Goal: Navigation & Orientation: Find specific page/section

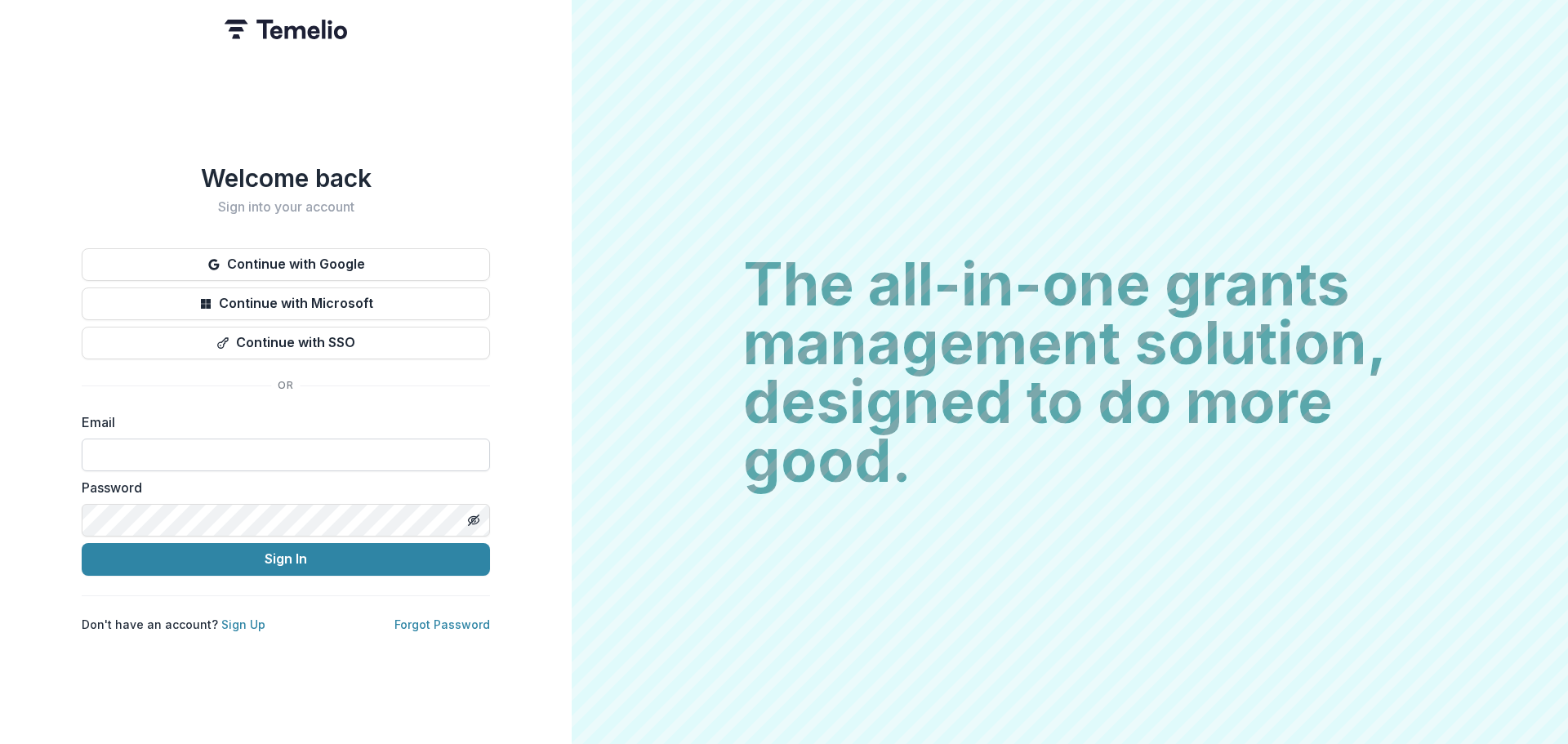
click at [229, 444] on input at bounding box center [286, 454] width 409 height 33
type input "**********"
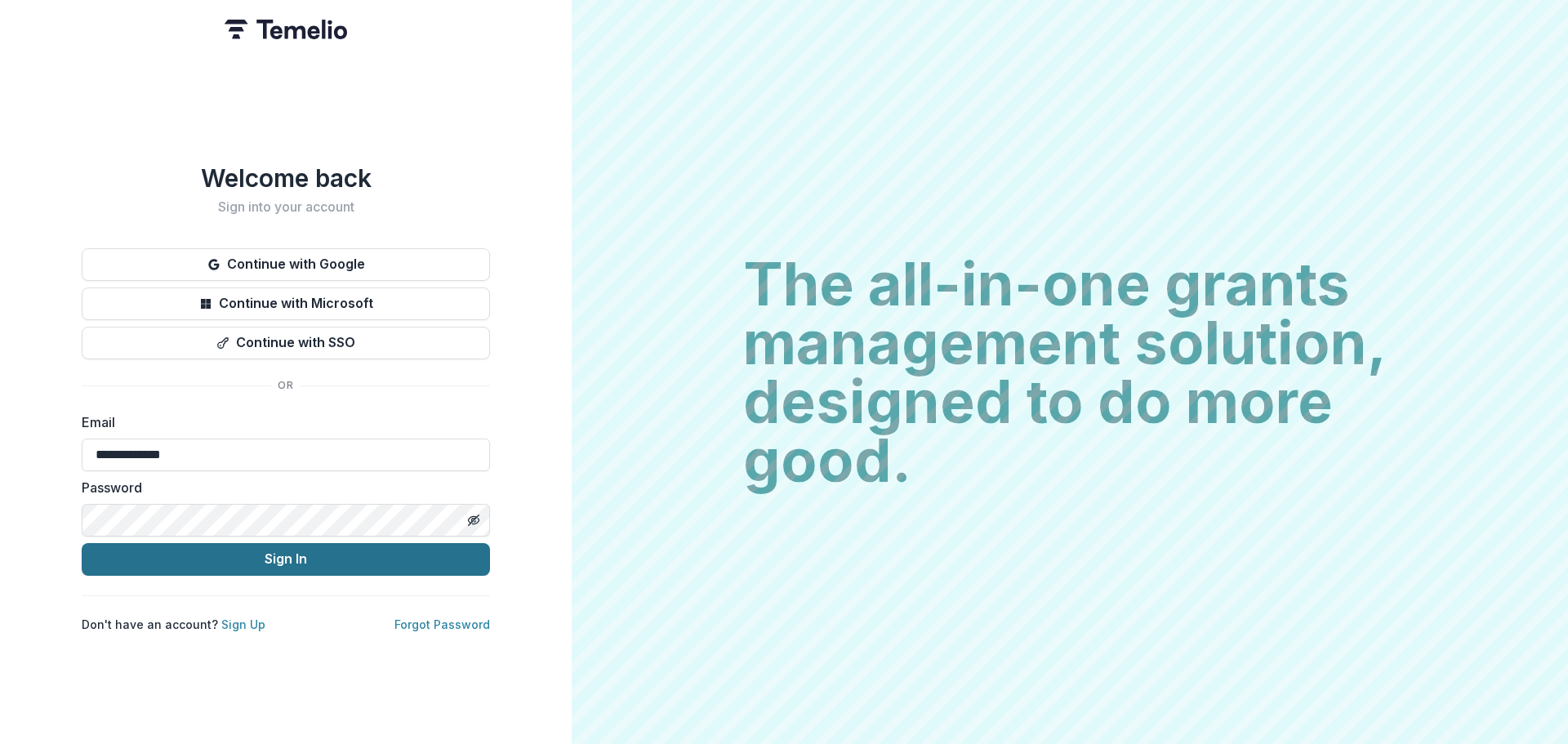
click at [263, 551] on button "Sign In" at bounding box center [286, 559] width 409 height 33
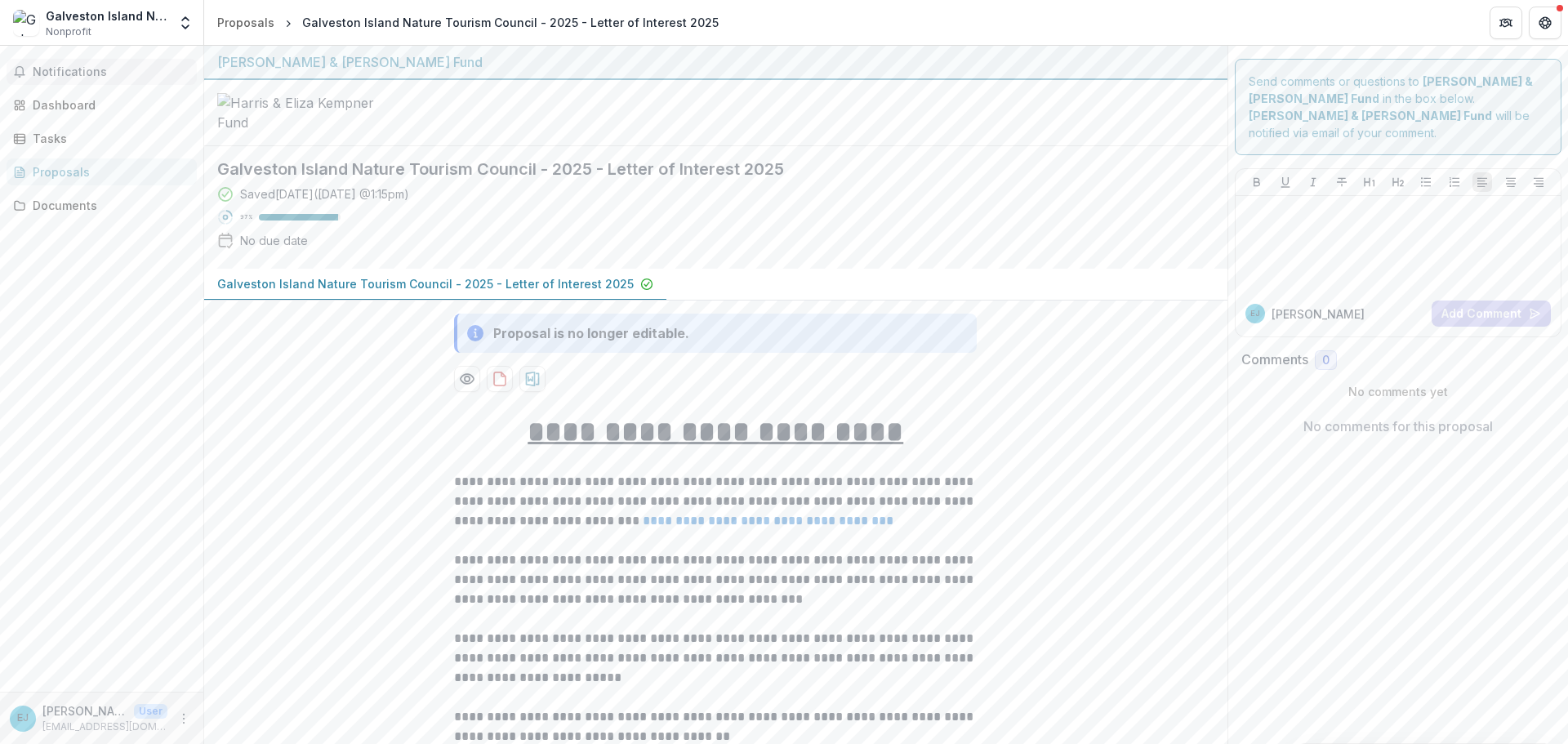
click at [67, 65] on span "Notifications" at bounding box center [111, 72] width 158 height 14
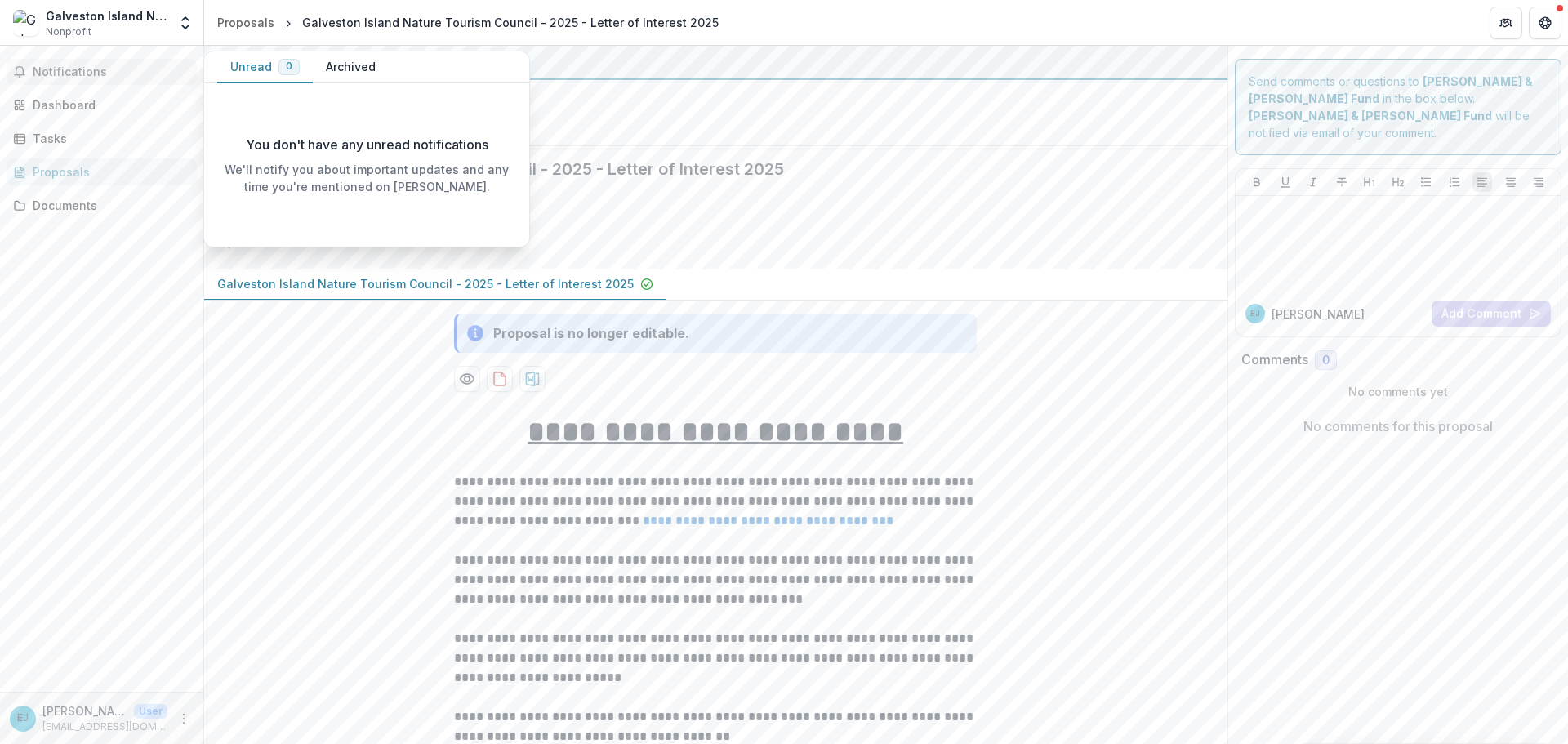
click at [358, 63] on button "Archived" at bounding box center [351, 67] width 76 height 32
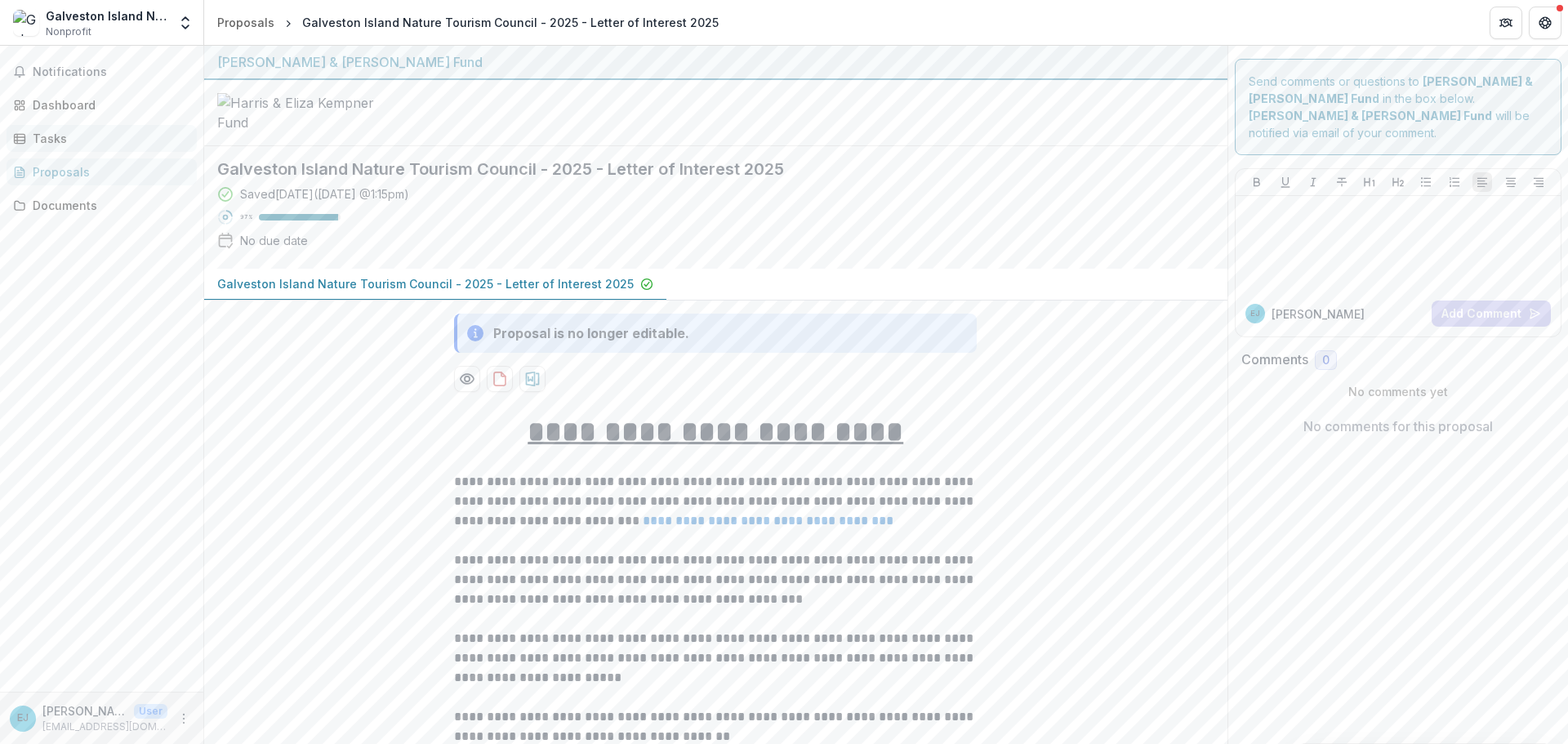
click at [84, 136] on div "Tasks" at bounding box center [107, 138] width 151 height 17
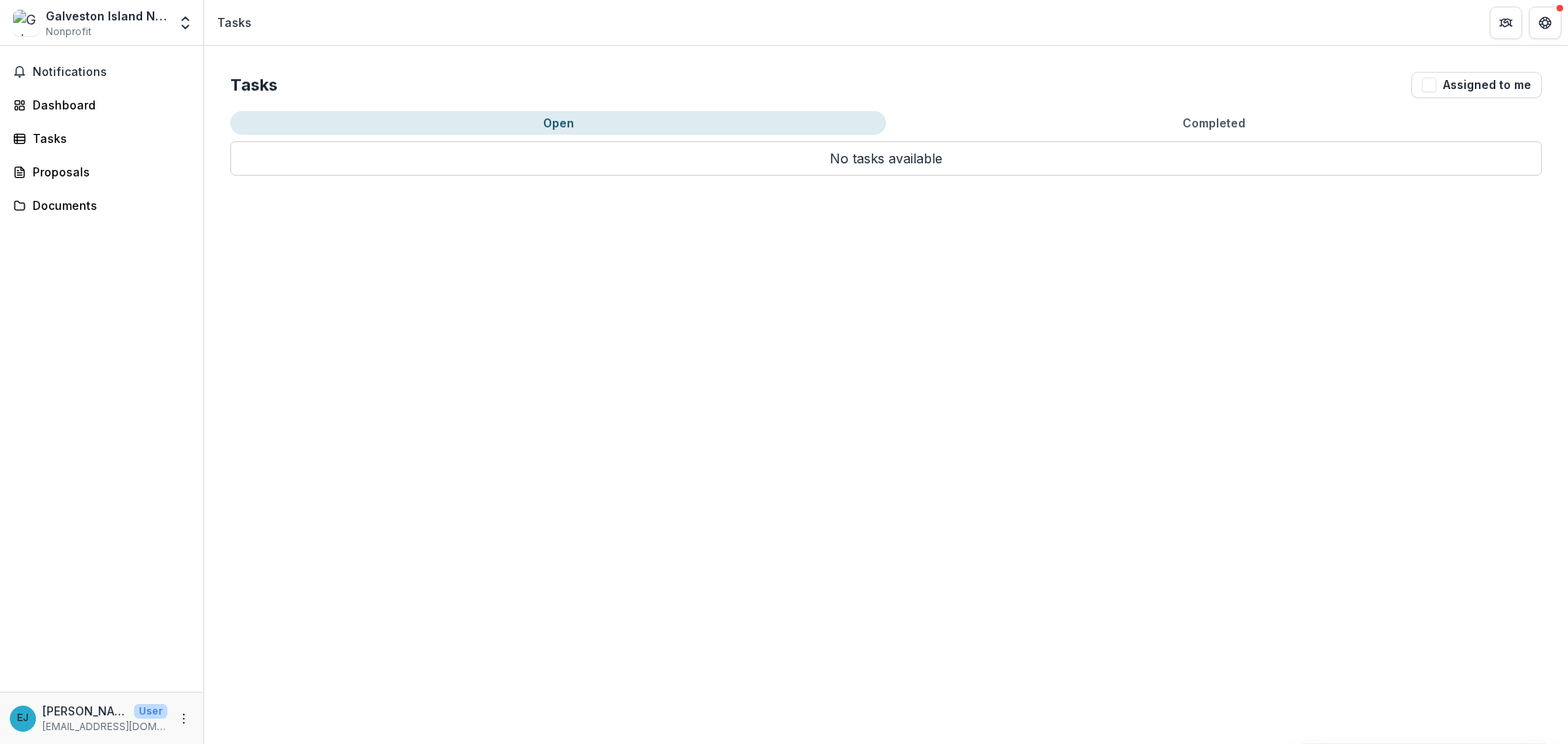
click at [539, 122] on button "Open" at bounding box center [558, 123] width 656 height 24
click at [104, 105] on div "Dashboard" at bounding box center [107, 104] width 151 height 17
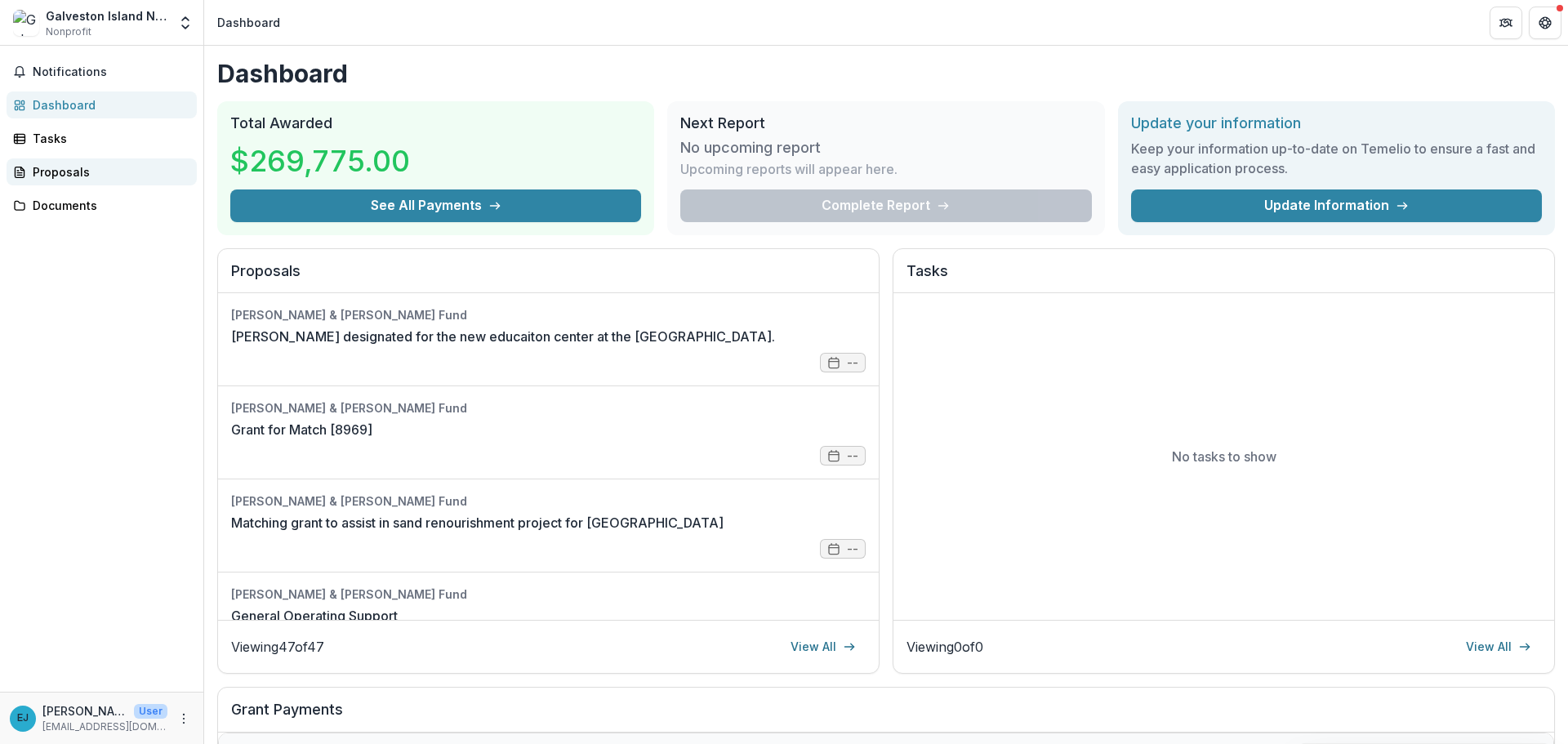
click at [37, 173] on div "Proposals" at bounding box center [107, 171] width 151 height 17
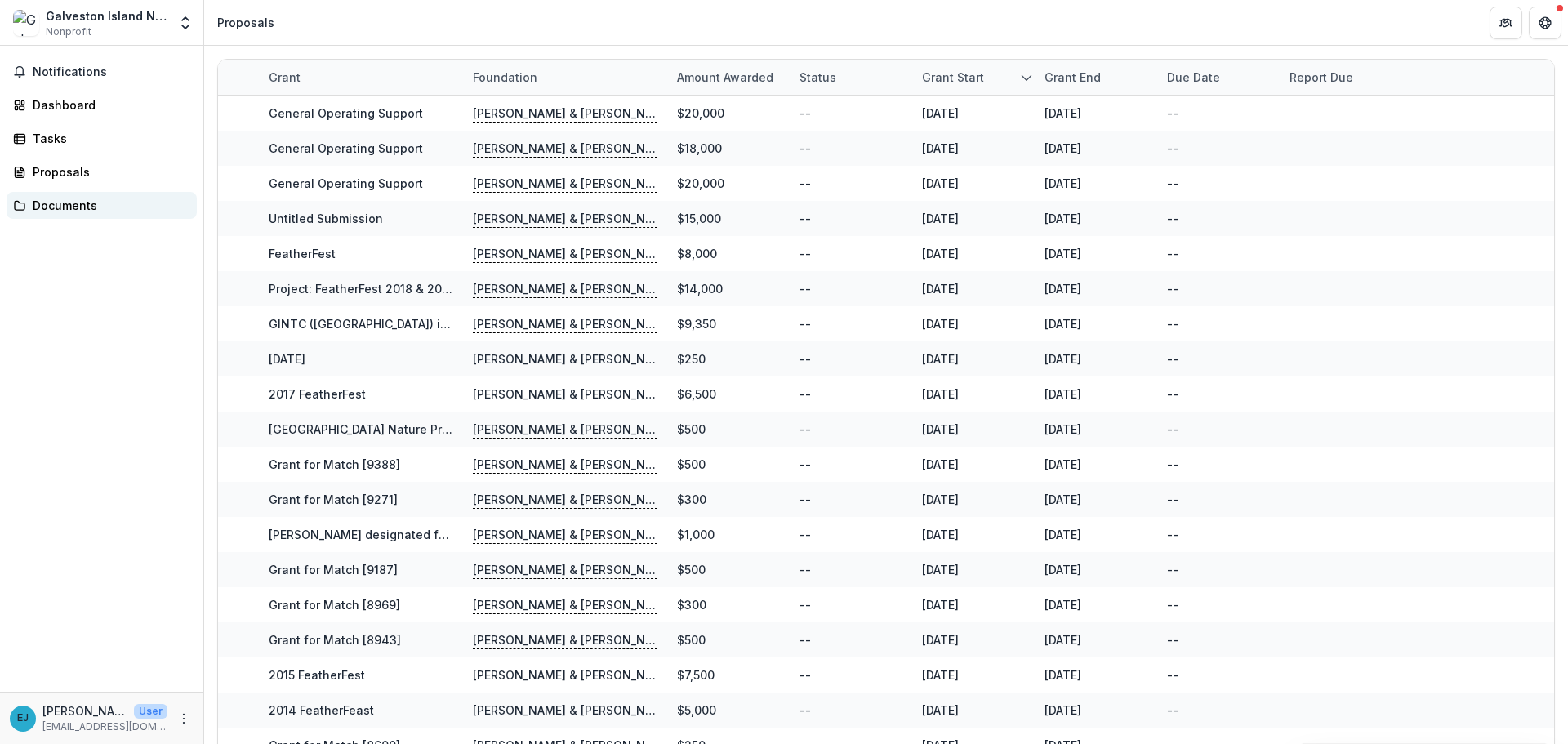
click at [49, 203] on div "Documents" at bounding box center [107, 205] width 151 height 17
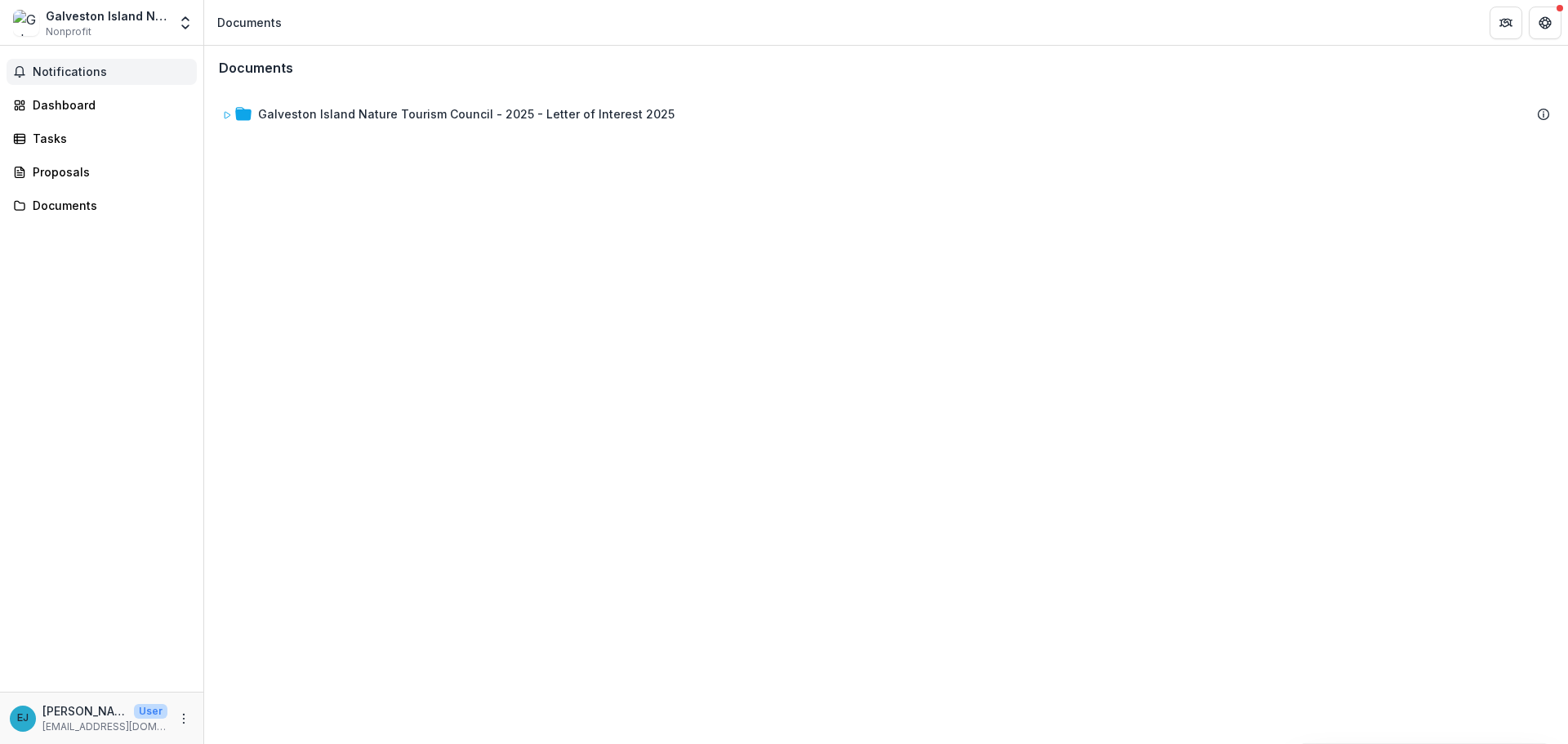
click at [45, 70] on span "Notifications" at bounding box center [111, 72] width 158 height 14
